Goal: Transaction & Acquisition: Purchase product/service

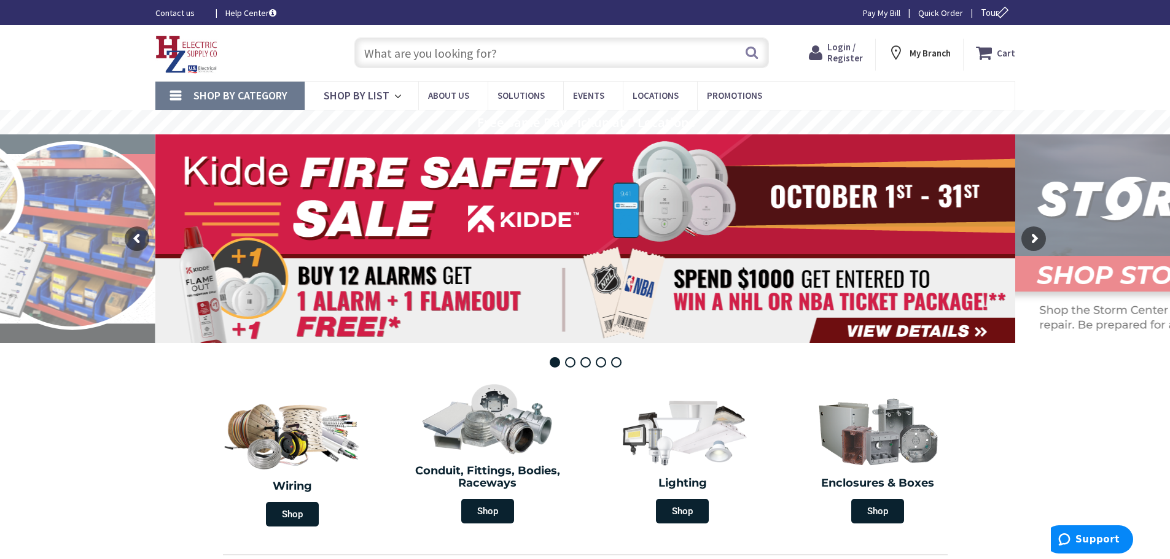
click at [402, 52] on input "text" at bounding box center [561, 52] width 414 height 31
paste input "1516311"
type input "1516311"
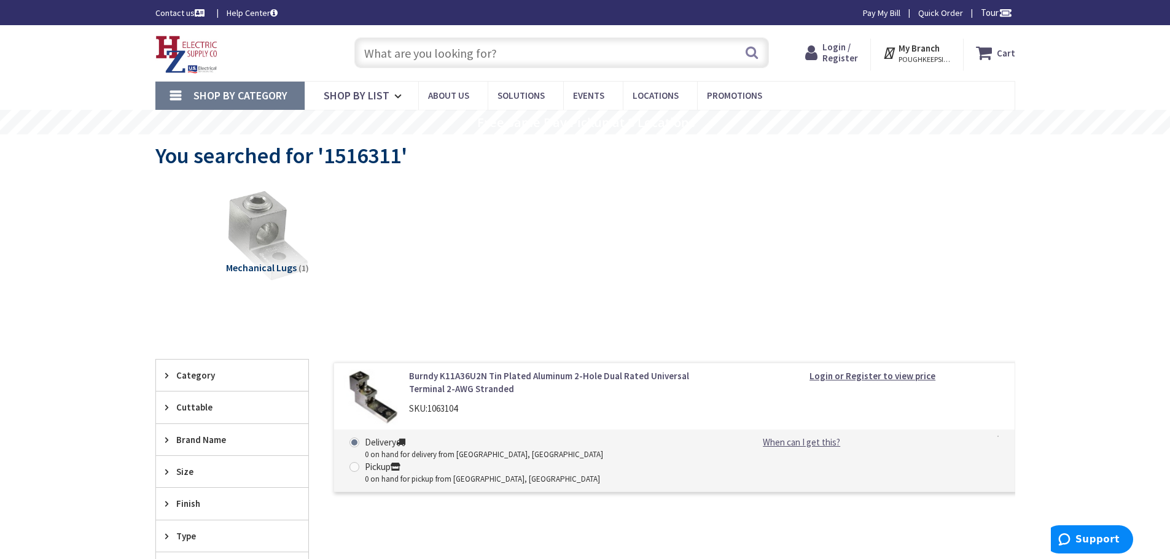
click at [514, 33] on div "Search" at bounding box center [558, 52] width 421 height 39
click at [515, 46] on input "text" at bounding box center [561, 52] width 414 height 31
type input "c"
paste input "901510"
type input "901510"
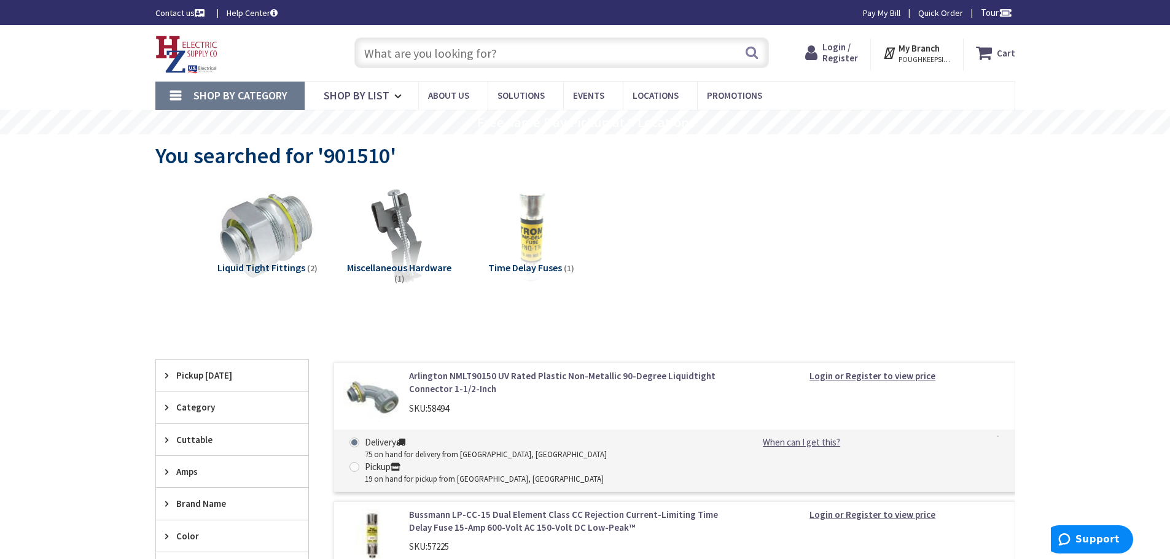
click at [483, 57] on input "text" at bounding box center [561, 52] width 414 height 31
paste input "221324"
type input "221324"
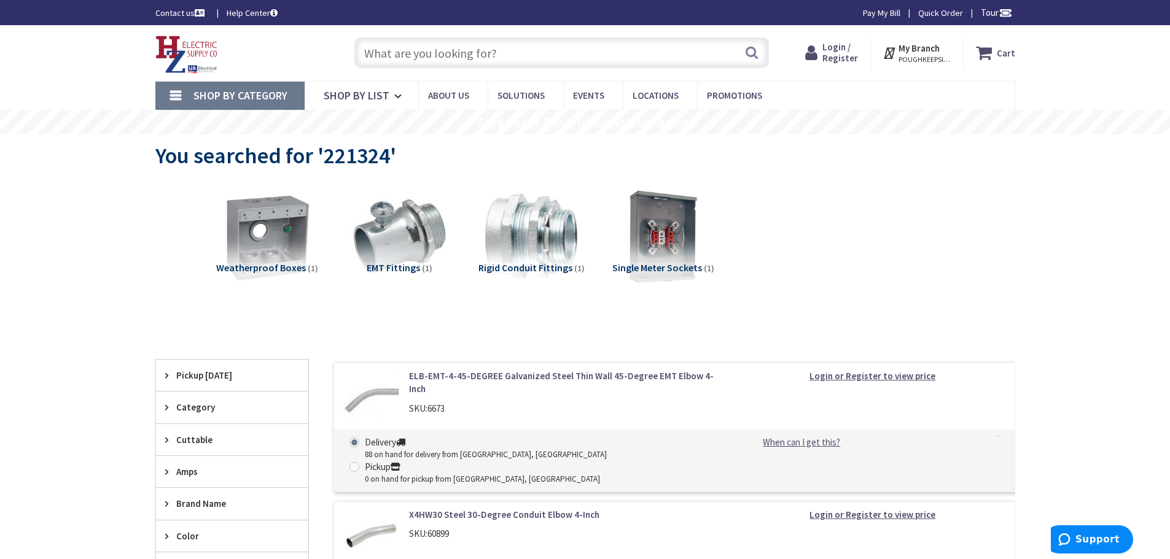
click at [166, 50] on img at bounding box center [186, 55] width 63 height 38
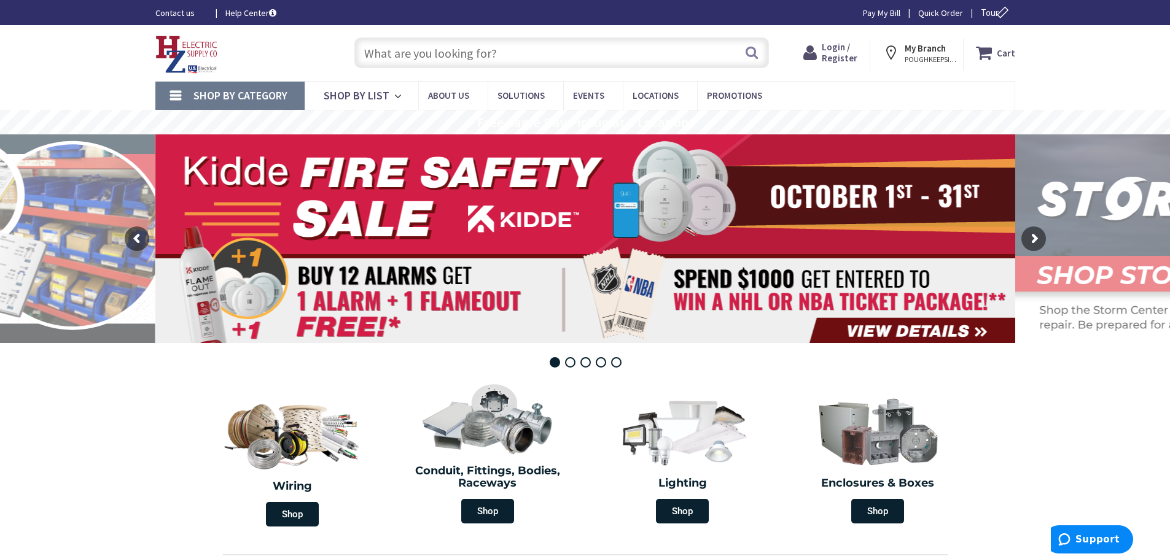
drag, startPoint x: 792, startPoint y: 394, endPoint x: 1174, endPoint y: 466, distance: 388.7
click at [803, 397] on div "Enclosures & Boxes Shop" at bounding box center [877, 453] width 195 height 159
